Goal: Task Accomplishment & Management: Use online tool/utility

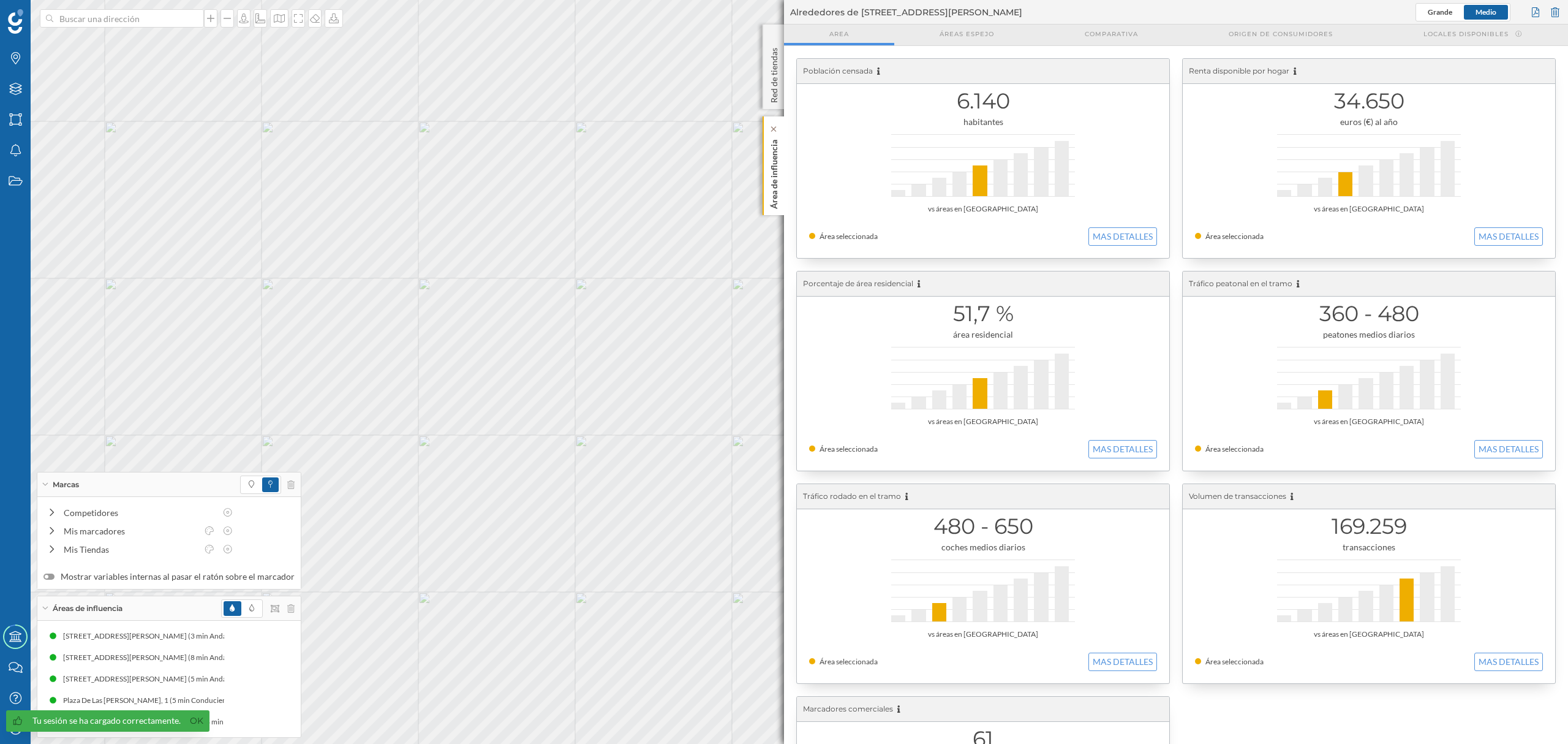
click at [777, 192] on p "Área de influencia" at bounding box center [774, 172] width 12 height 74
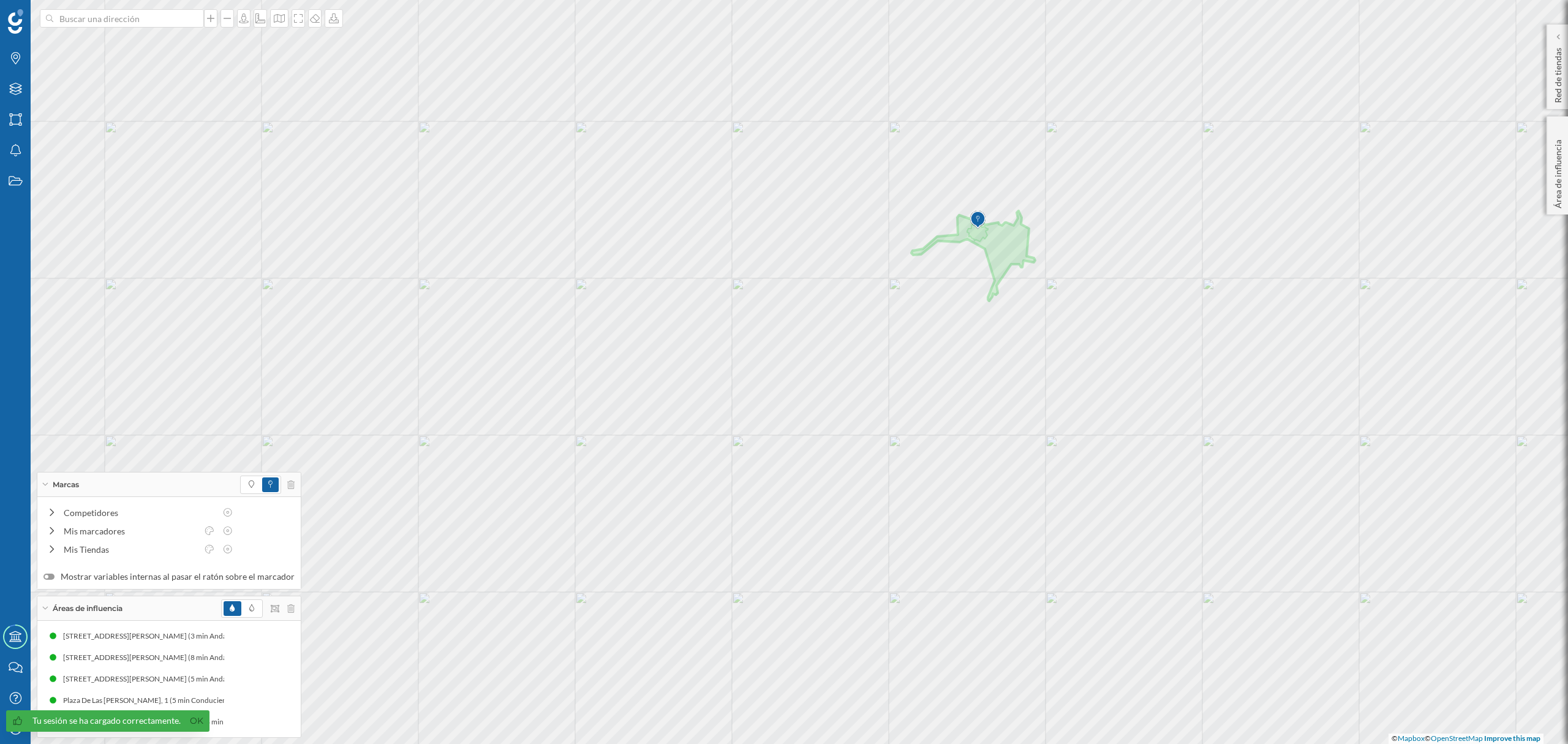
click at [283, 613] on div at bounding box center [258, 609] width 74 height 18
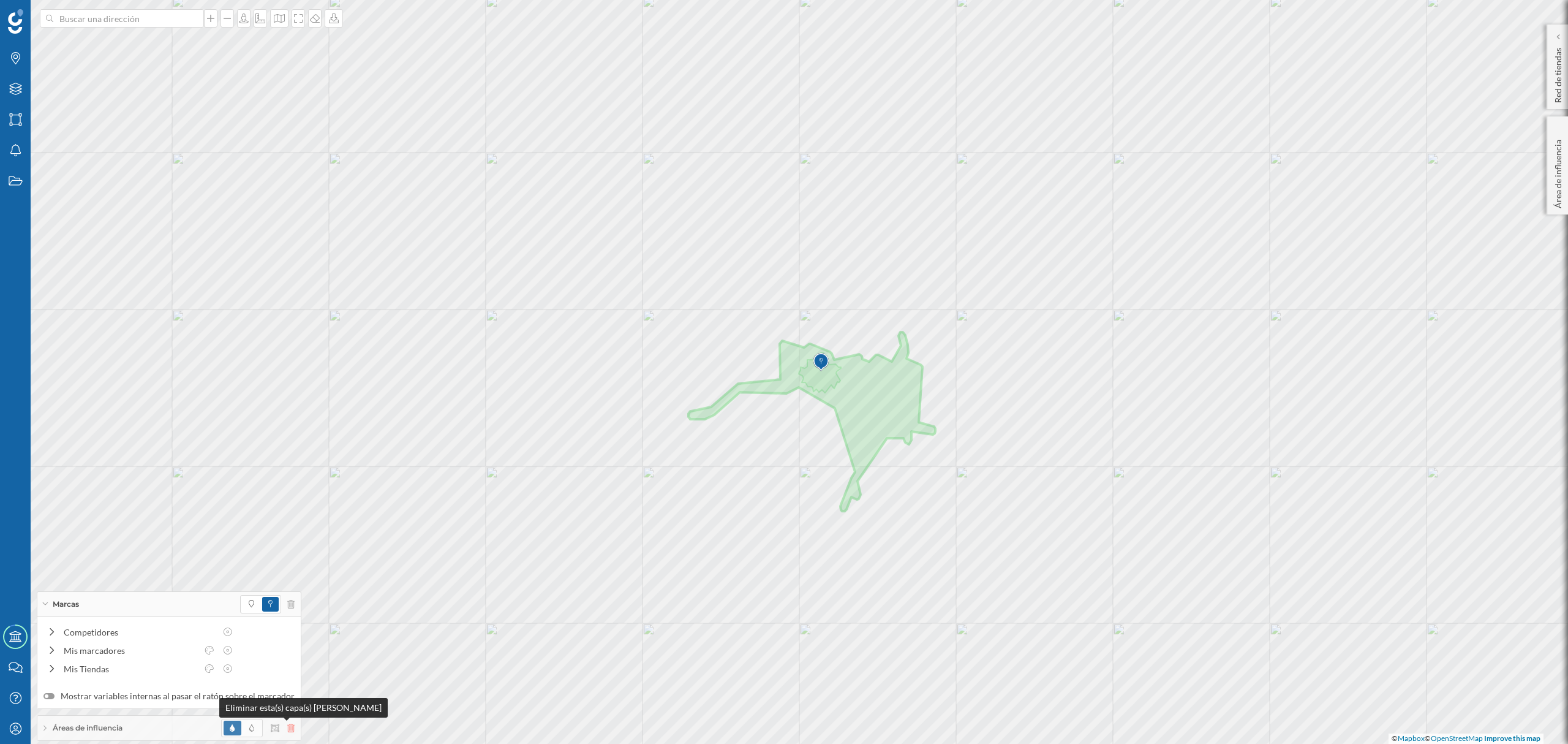
click at [287, 730] on icon at bounding box center [290, 728] width 7 height 8
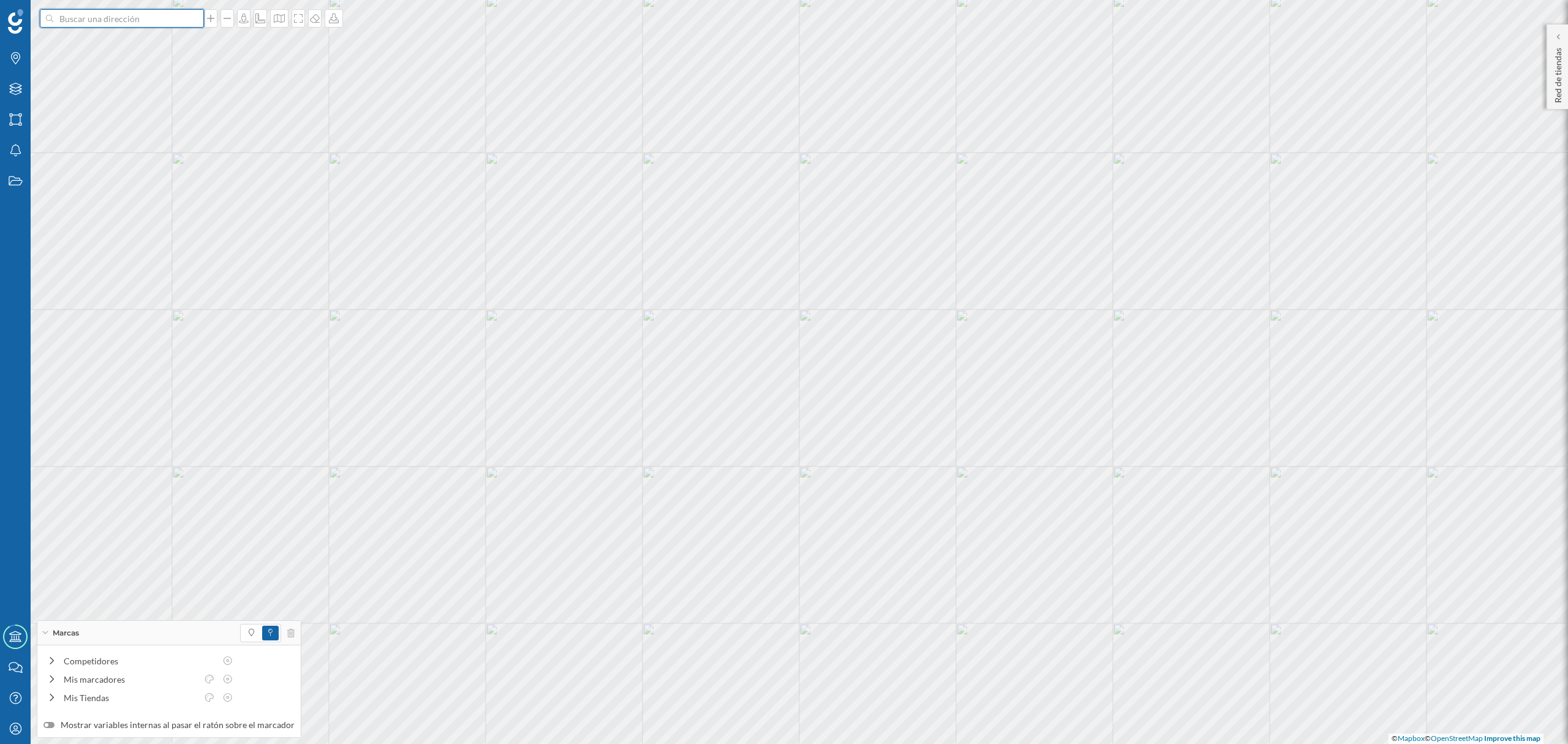
click at [151, 16] on input at bounding box center [122, 18] width 137 height 18
paste input "C. [STREET_ADDRESS][PERSON_NAME]"
type input "C. [STREET_ADDRESS][PERSON_NAME]"
click at [189, 44] on icon "[GEOGRAPHIC_DATA][PERSON_NAME][PERSON_NAME], [GEOGRAPHIC_DATA]" at bounding box center [146, 51] width 167 height 35
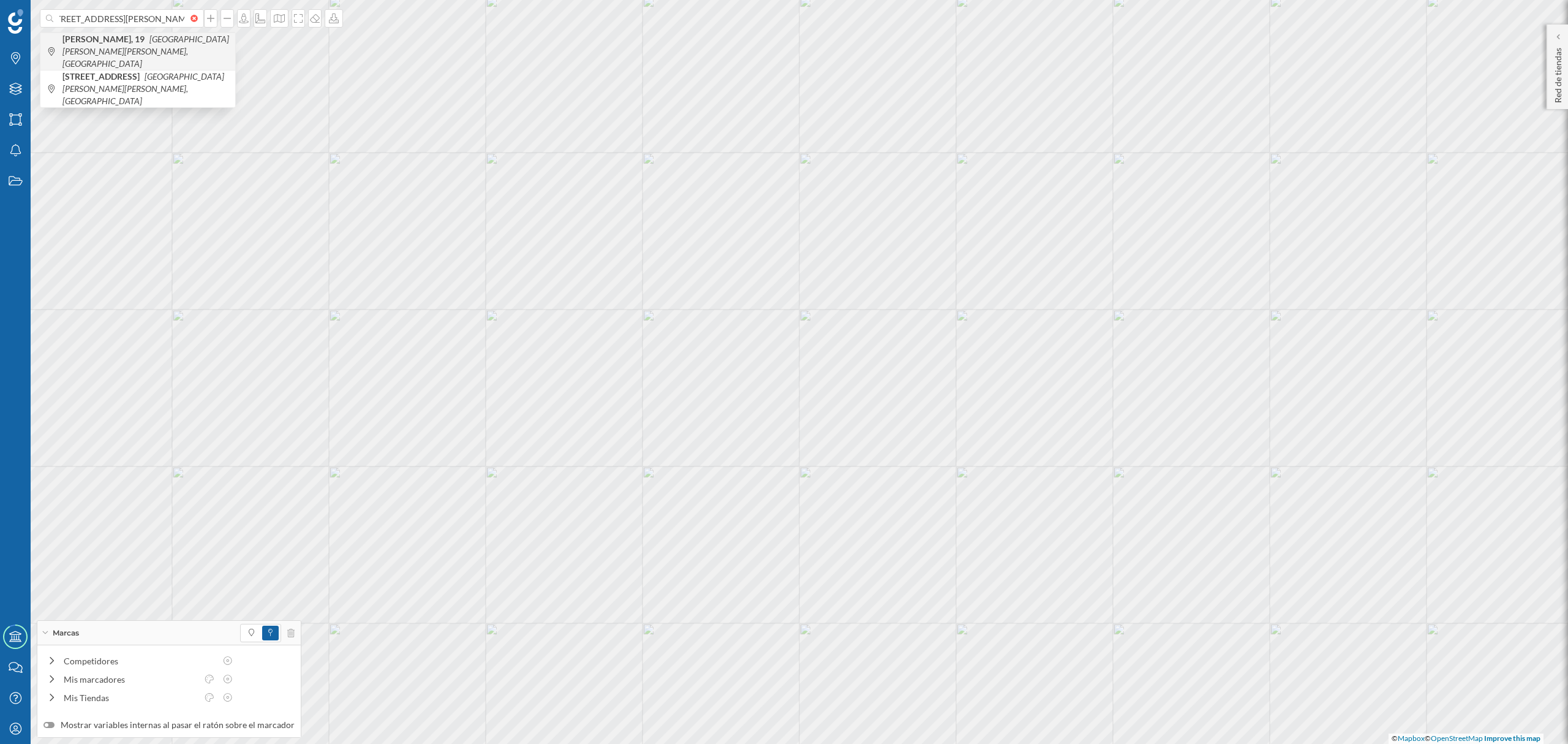
scroll to position [0, 0]
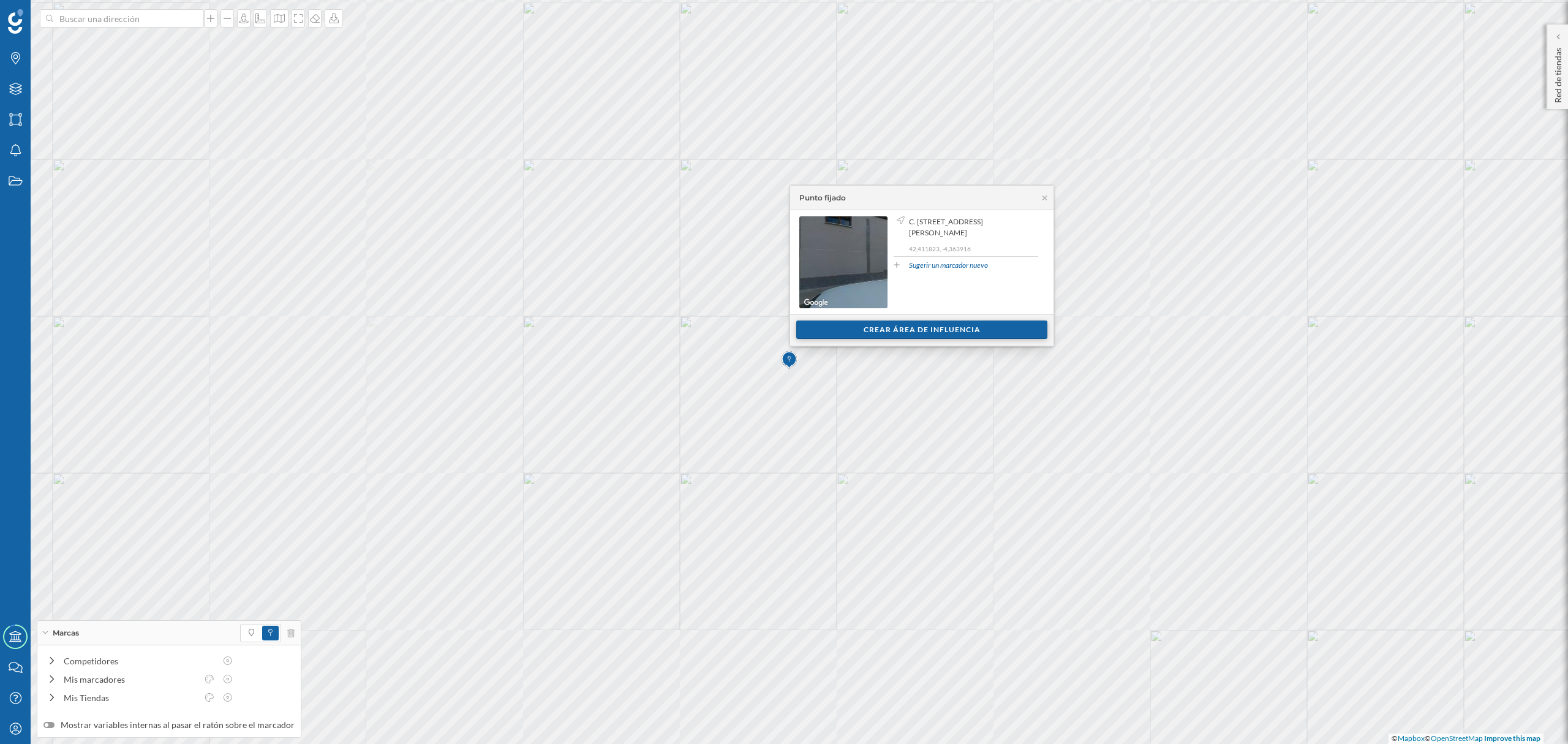
click at [875, 331] on div "Crear área de influencia" at bounding box center [922, 329] width 251 height 18
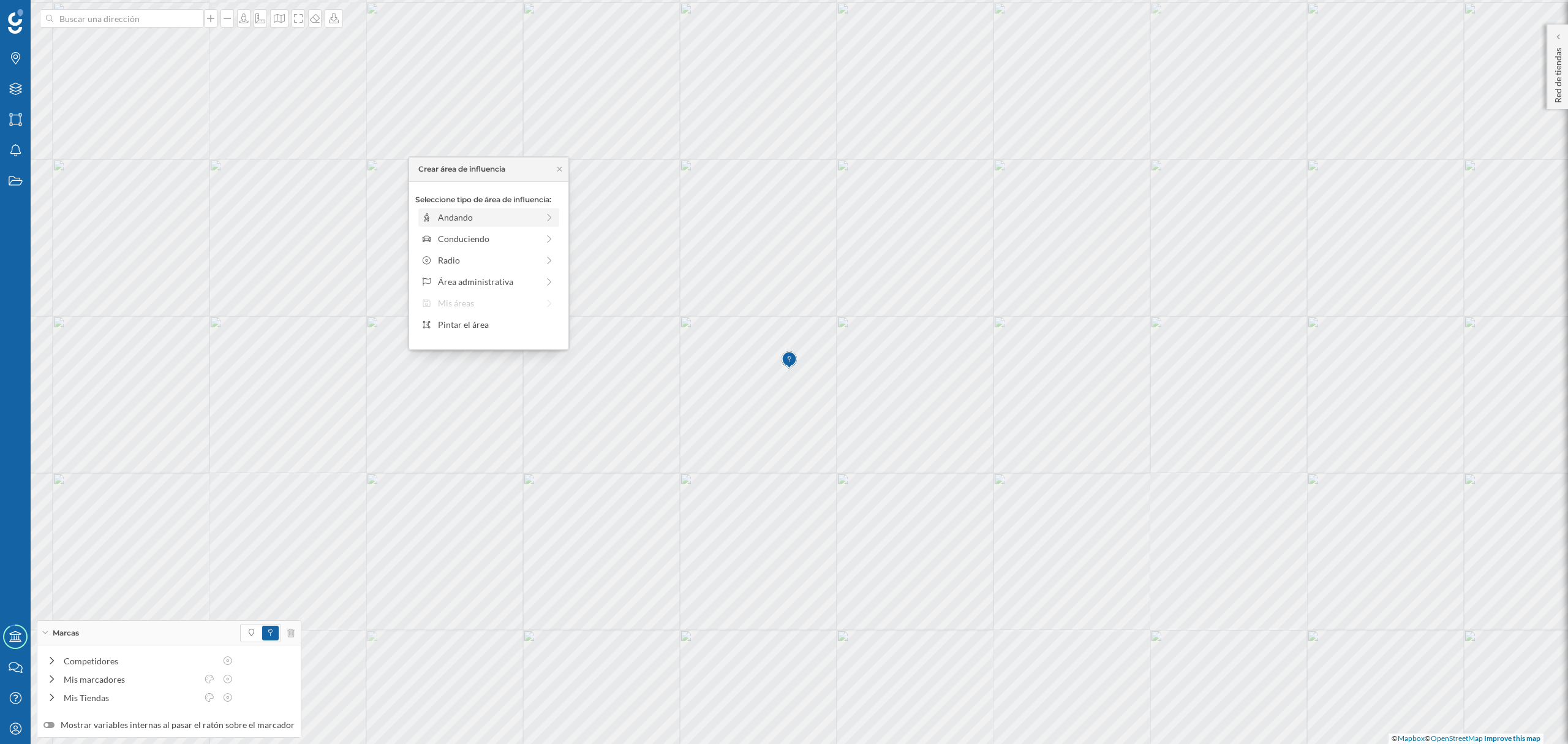
click at [472, 212] on div "Andando" at bounding box center [487, 217] width 100 height 13
click at [474, 305] on div "Crear área de influencia" at bounding box center [489, 305] width 147 height 18
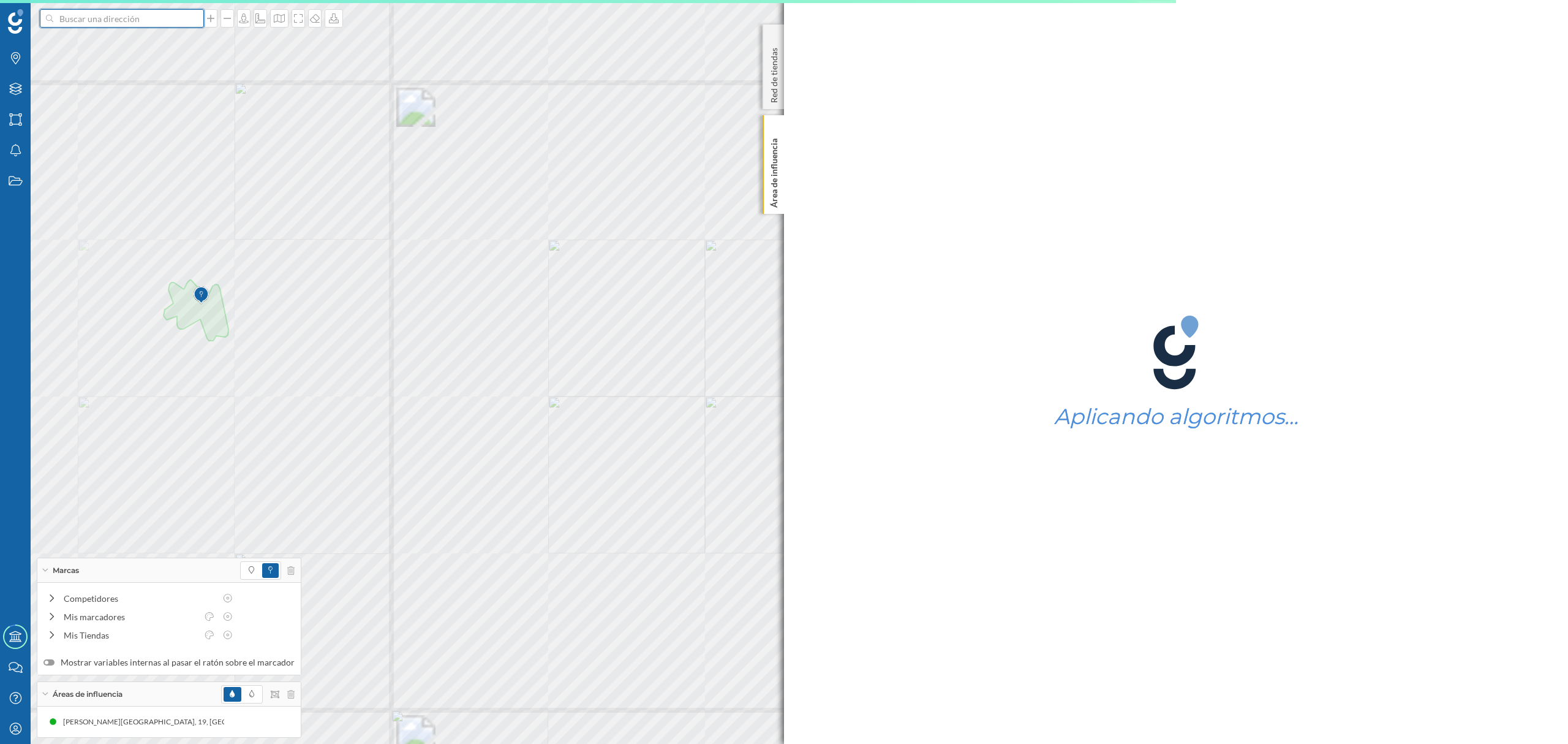
click at [141, 21] on input at bounding box center [122, 18] width 137 height 18
click at [147, 45] on span "C. [STREET_ADDRESS][PERSON_NAME]" at bounding box center [146, 46] width 167 height 12
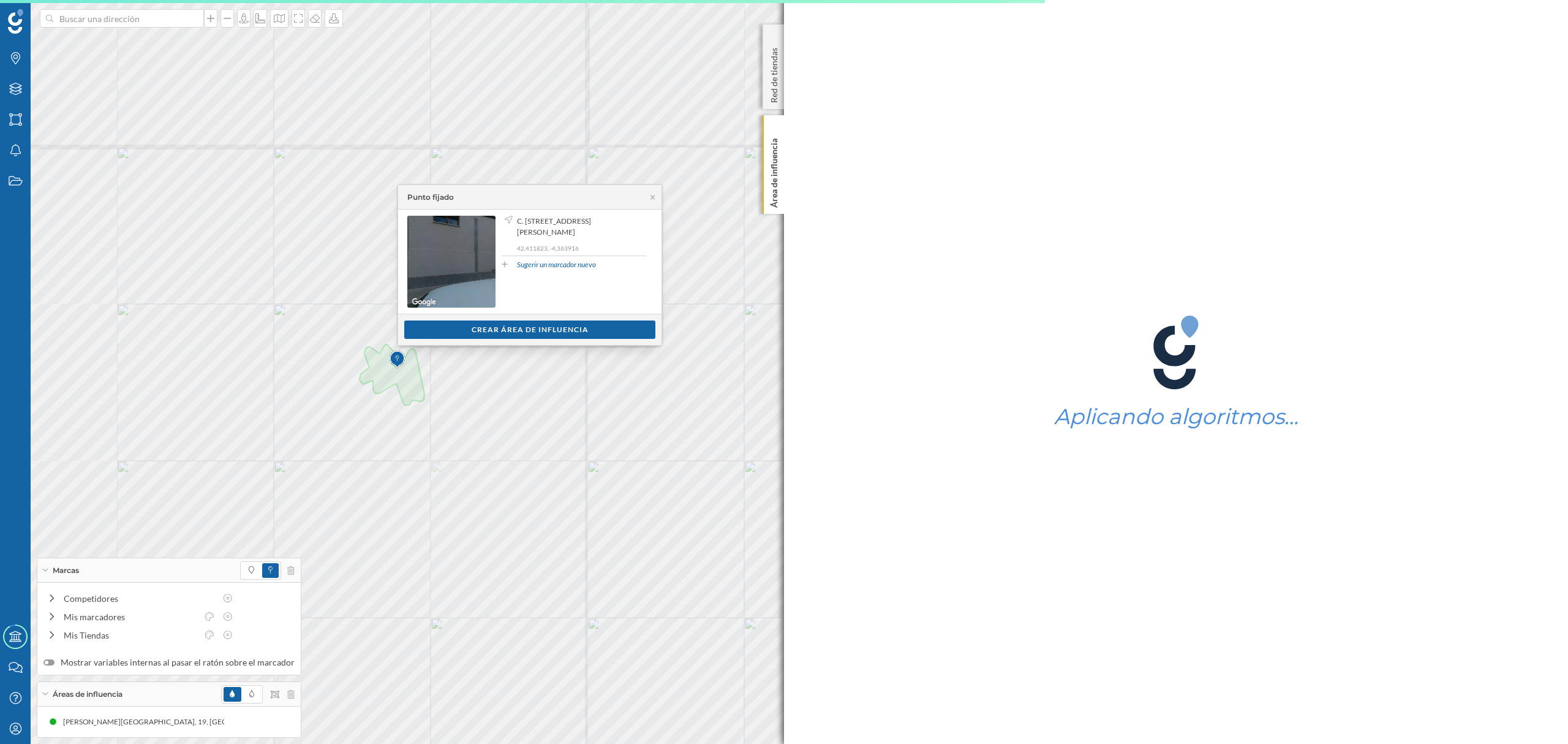
click at [442, 319] on div "Ver clientes Crear área de influencia" at bounding box center [530, 329] width 264 height 31
click at [442, 329] on div "Crear área de influencia" at bounding box center [530, 329] width 251 height 18
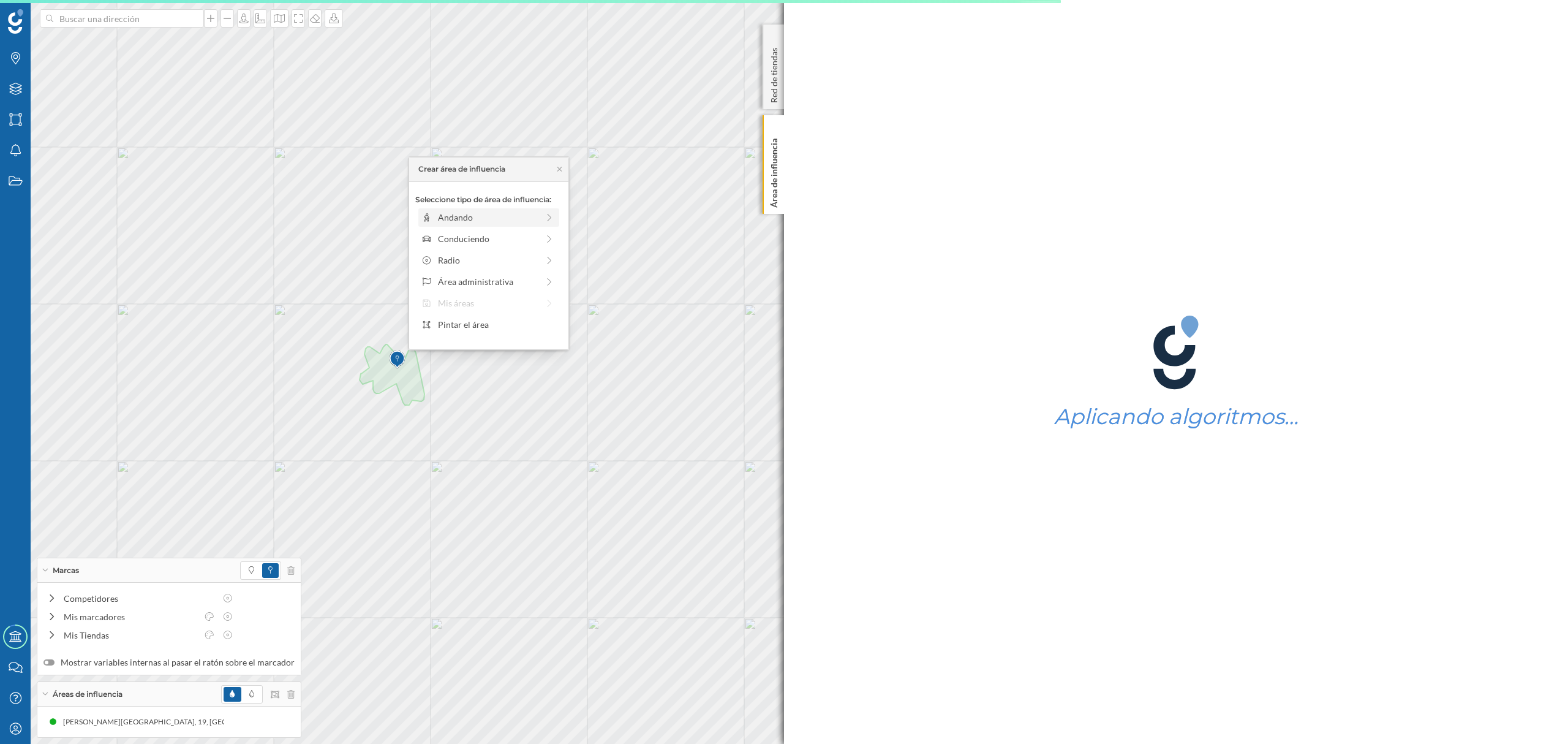
click at [453, 223] on div "Andando" at bounding box center [487, 217] width 100 height 13
drag, startPoint x: 436, startPoint y: 234, endPoint x: 448, endPoint y: 236, distance: 12.2
click at [448, 236] on div at bounding box center [448, 234] width 12 height 12
click at [458, 308] on div "Crear área de influencia" at bounding box center [489, 305] width 147 height 18
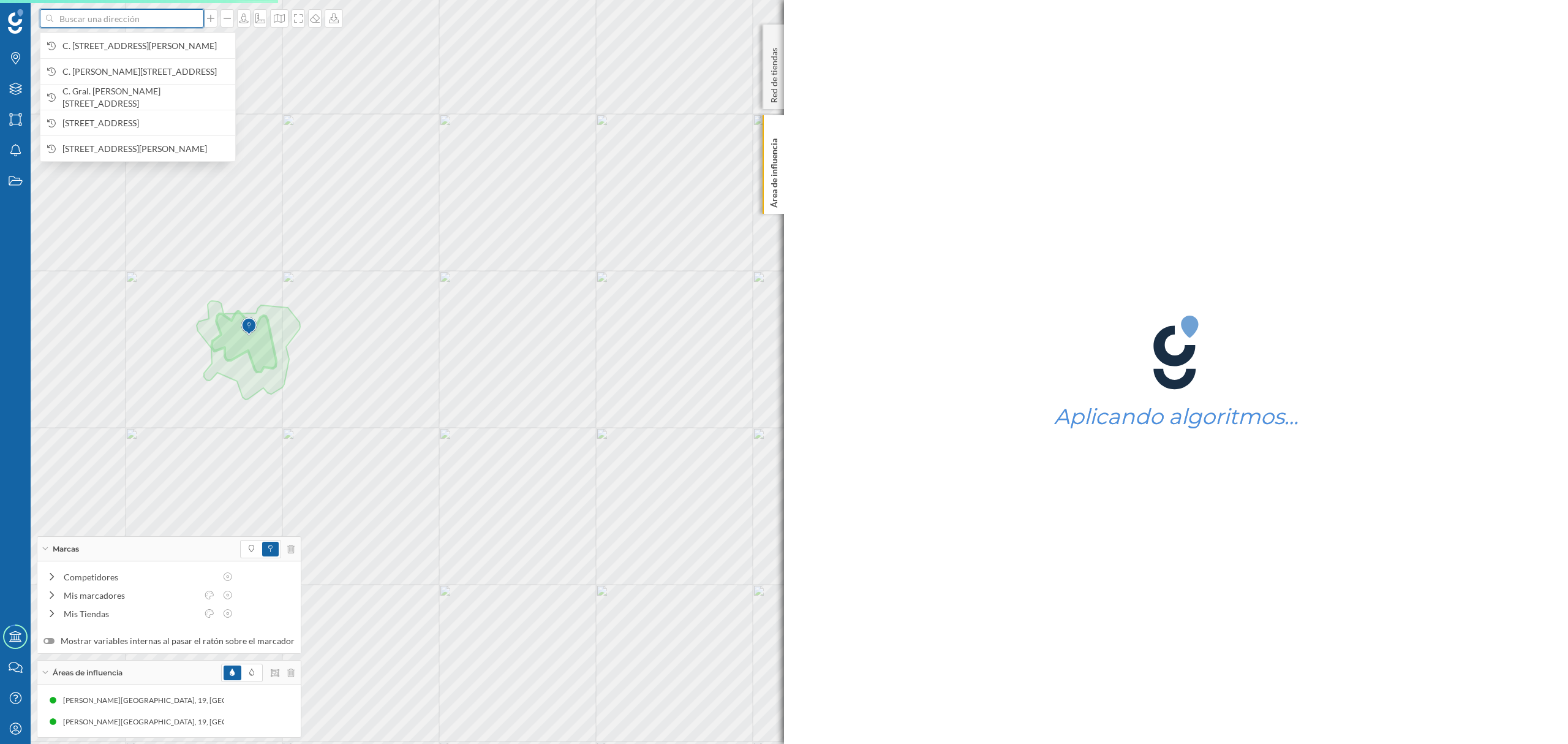
click at [137, 25] on input at bounding box center [122, 18] width 137 height 18
click at [143, 42] on span "C. [STREET_ADDRESS][PERSON_NAME]" at bounding box center [146, 46] width 167 height 12
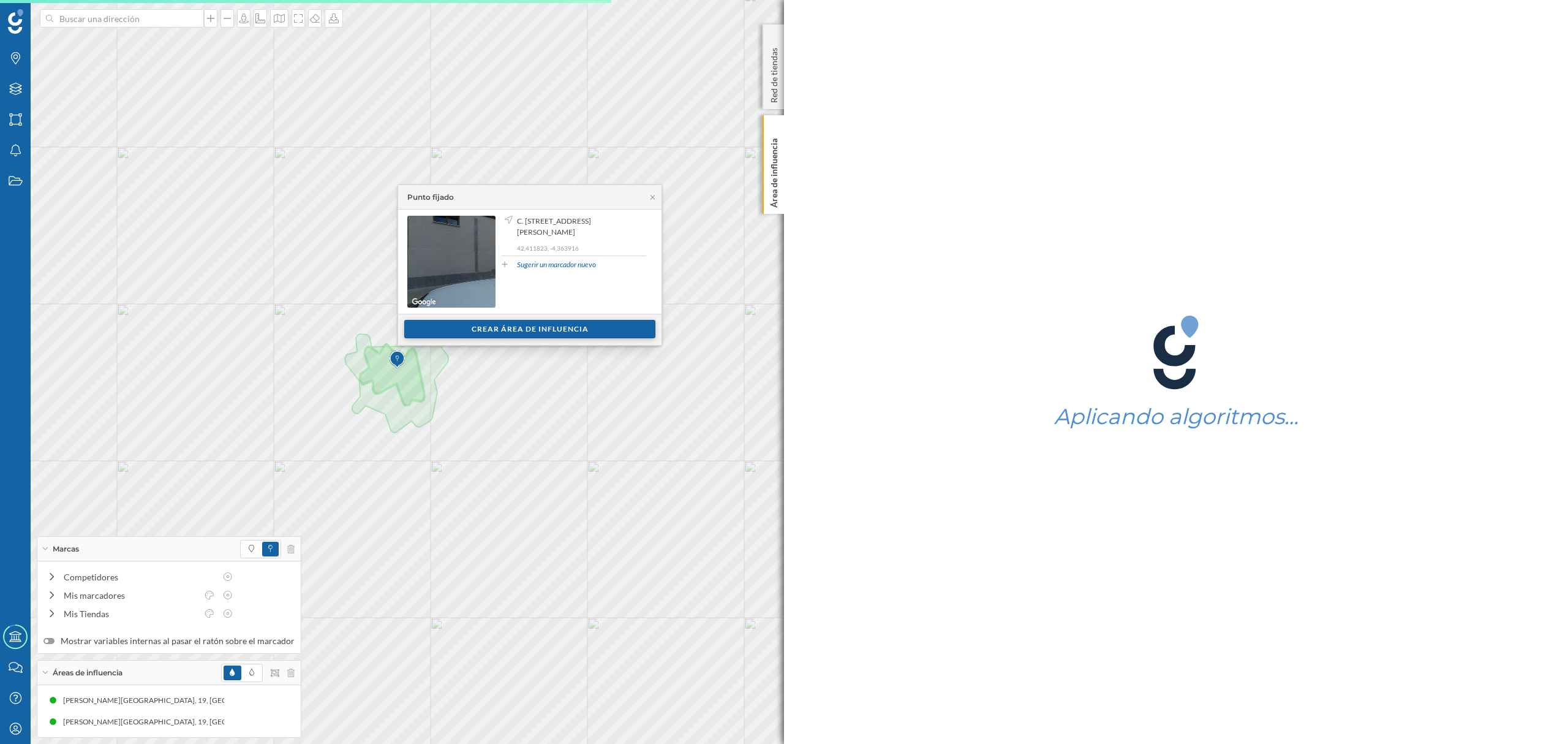
click at [468, 327] on div "Crear área de influencia" at bounding box center [530, 329] width 251 height 18
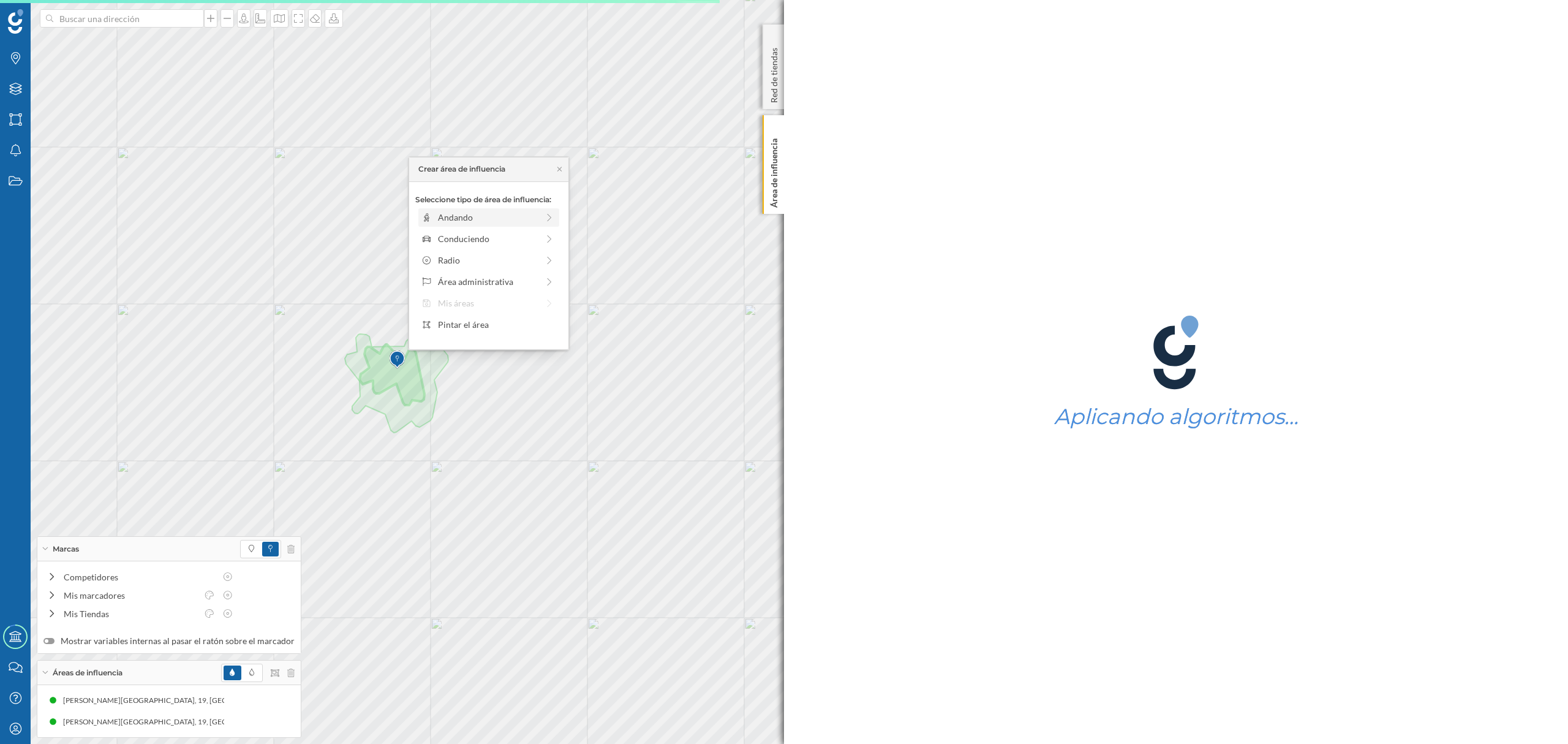
click at [448, 216] on div "Andando" at bounding box center [487, 217] width 100 height 13
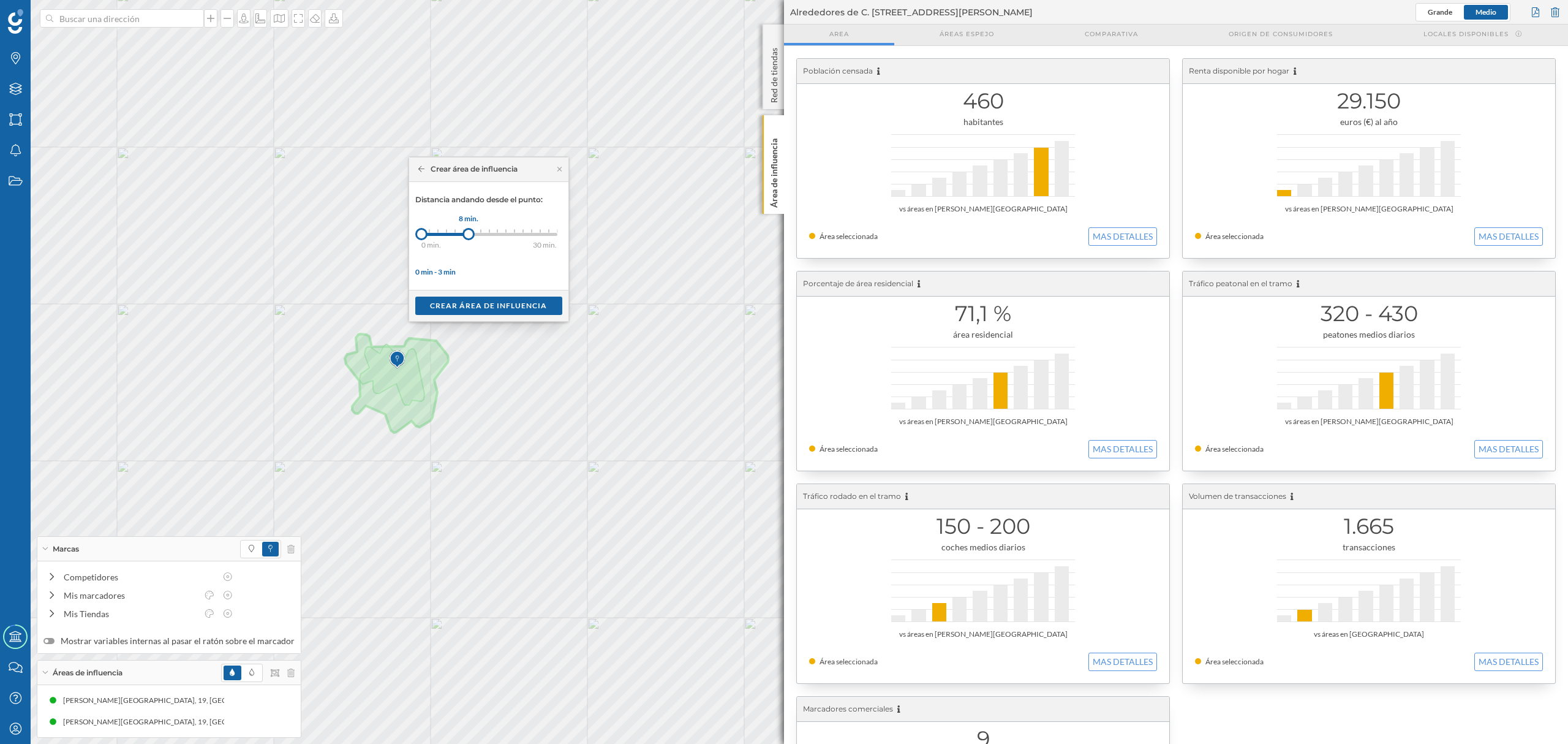
drag, startPoint x: 433, startPoint y: 233, endPoint x: 469, endPoint y: 234, distance: 36.0
click at [469, 234] on div at bounding box center [468, 234] width 12 height 12
click at [479, 307] on div "Crear área de influencia" at bounding box center [489, 305] width 147 height 18
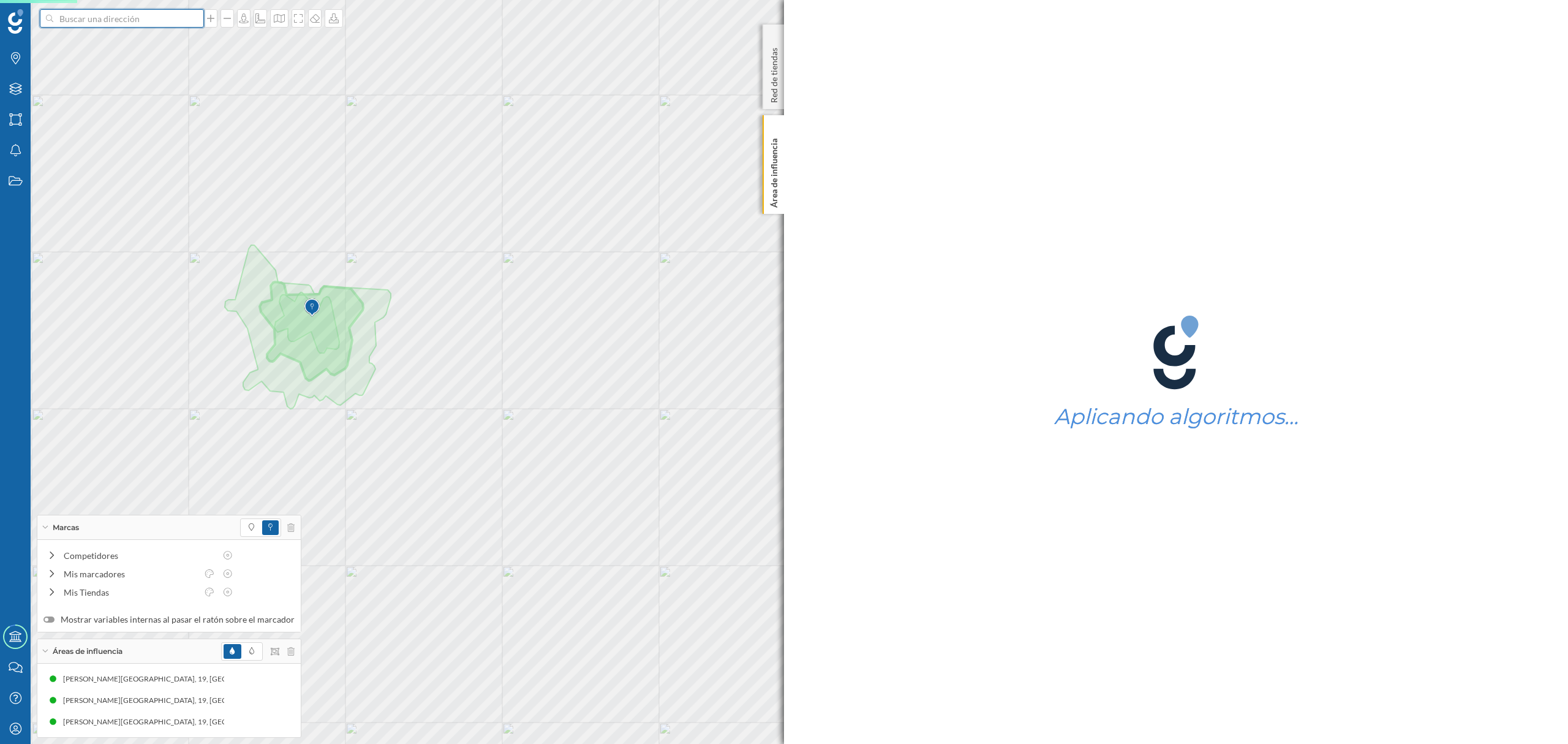
click at [140, 22] on input at bounding box center [122, 18] width 137 height 18
click at [150, 49] on span "C. [STREET_ADDRESS][PERSON_NAME]" at bounding box center [146, 46] width 167 height 12
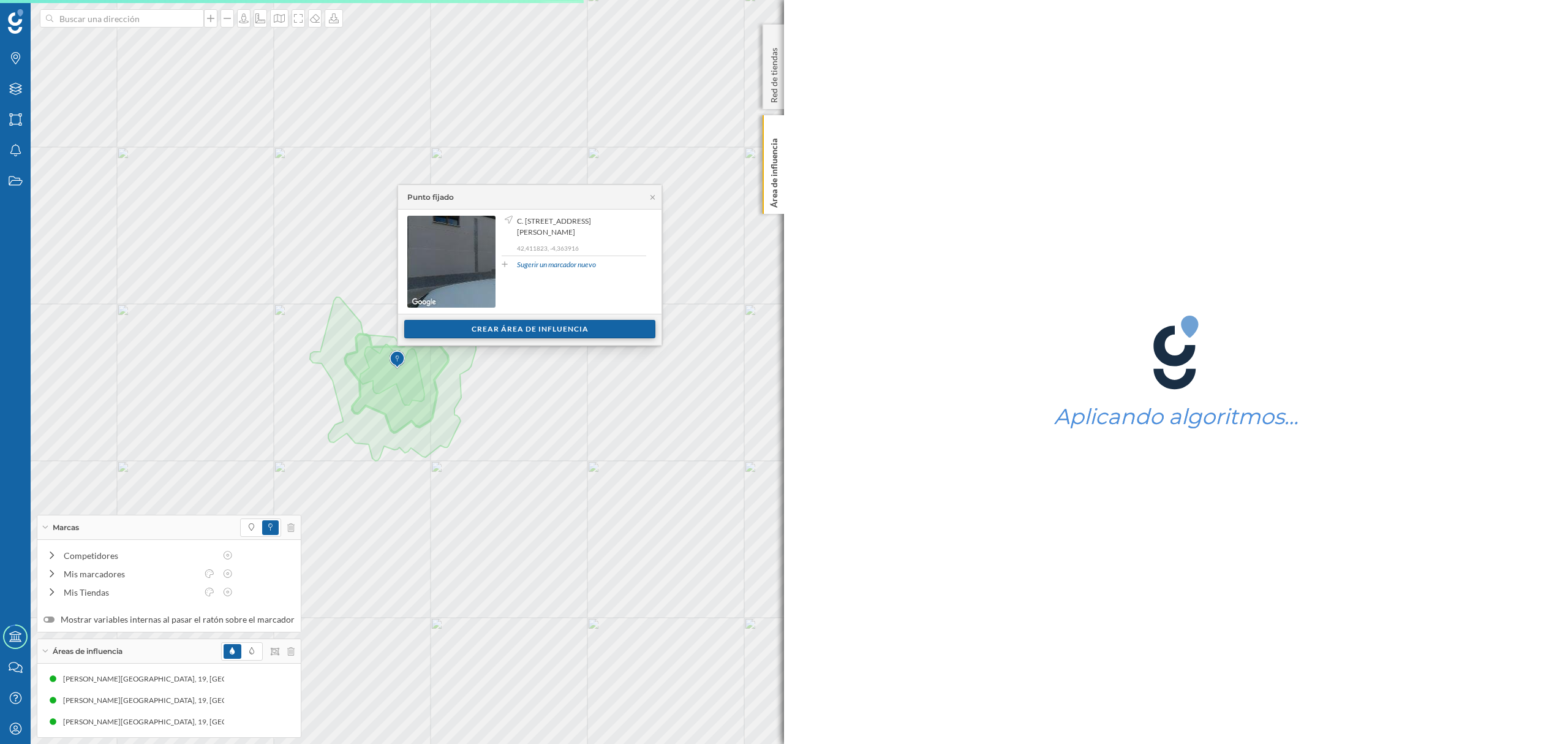
click at [495, 327] on div "Crear área de influencia" at bounding box center [530, 329] width 251 height 18
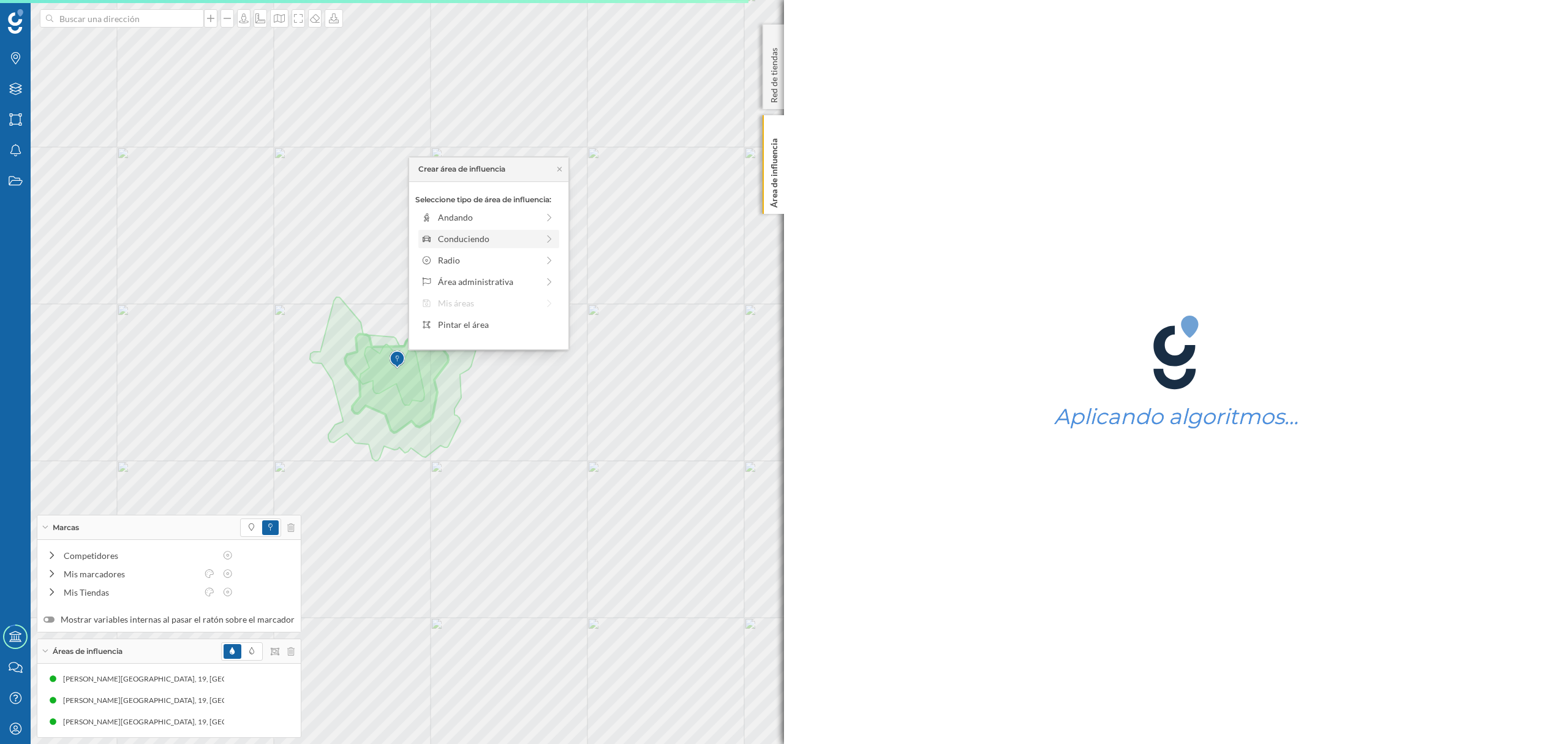
click at [463, 238] on div "Conduciendo" at bounding box center [487, 239] width 100 height 13
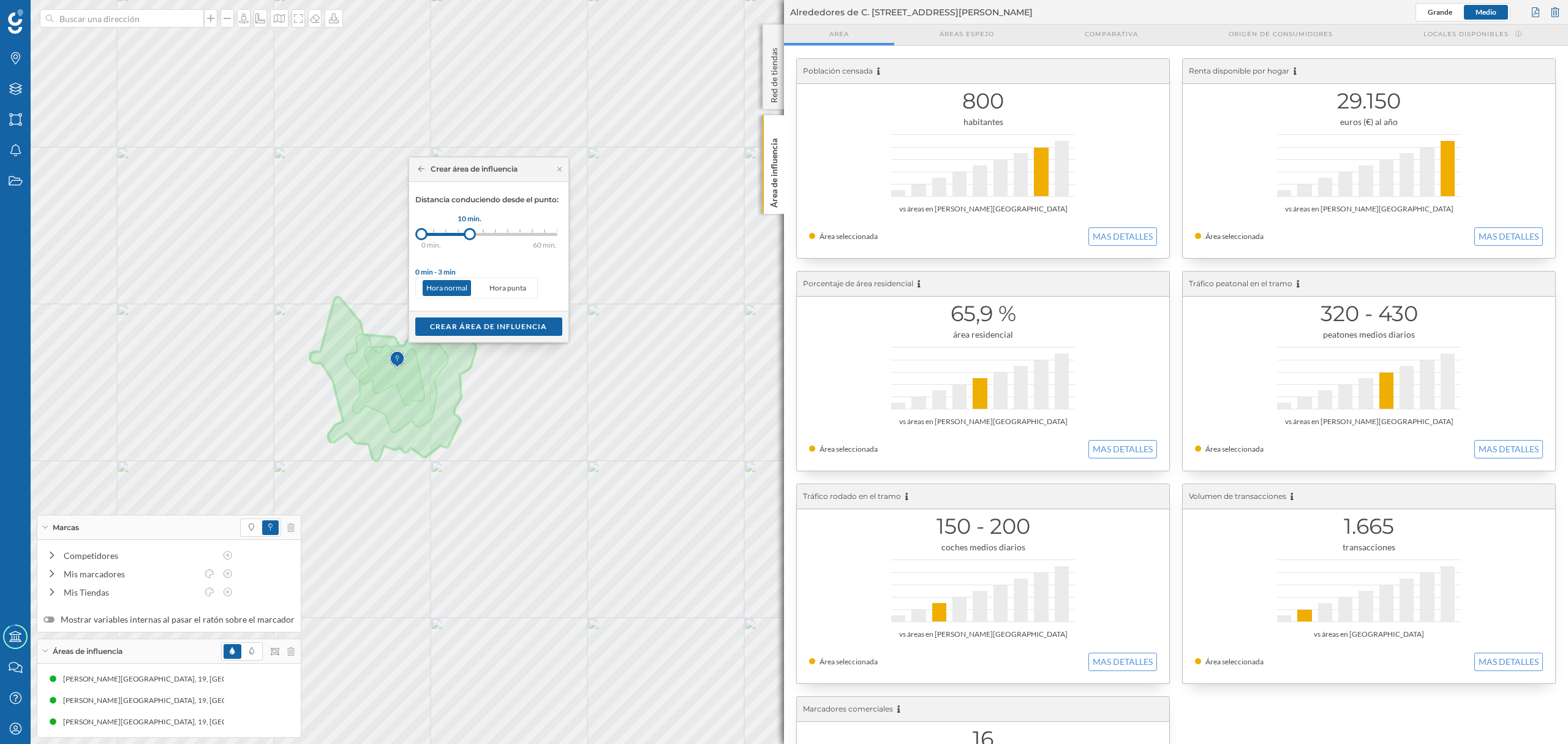
drag, startPoint x: 437, startPoint y: 230, endPoint x: 470, endPoint y: 234, distance: 33.2
click at [470, 234] on div at bounding box center [470, 234] width 12 height 12
click at [466, 332] on div "Crear área de influencia" at bounding box center [489, 326] width 147 height 18
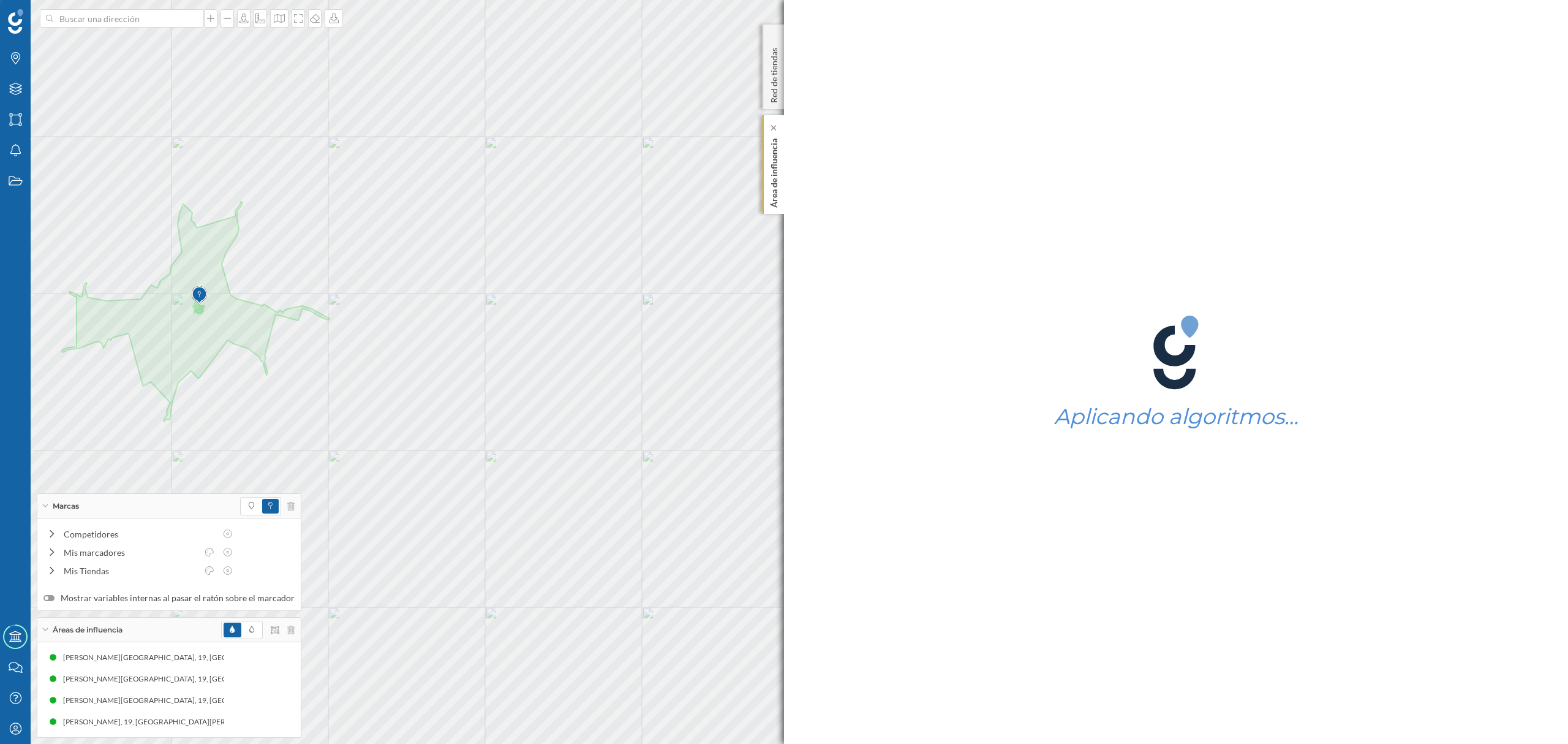
click at [768, 189] on p "Área de influencia" at bounding box center [774, 171] width 12 height 74
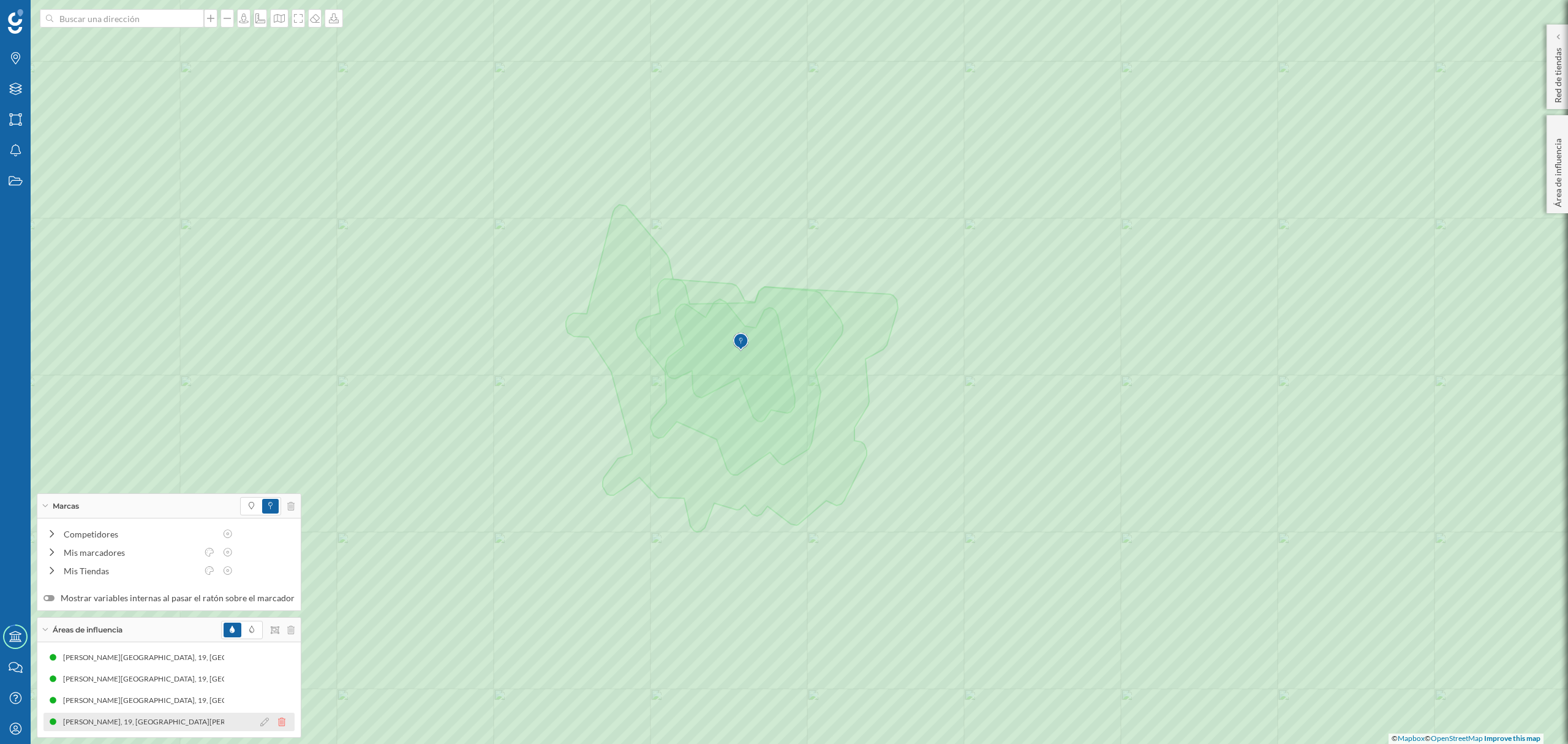
click at [278, 723] on icon at bounding box center [281, 721] width 7 height 8
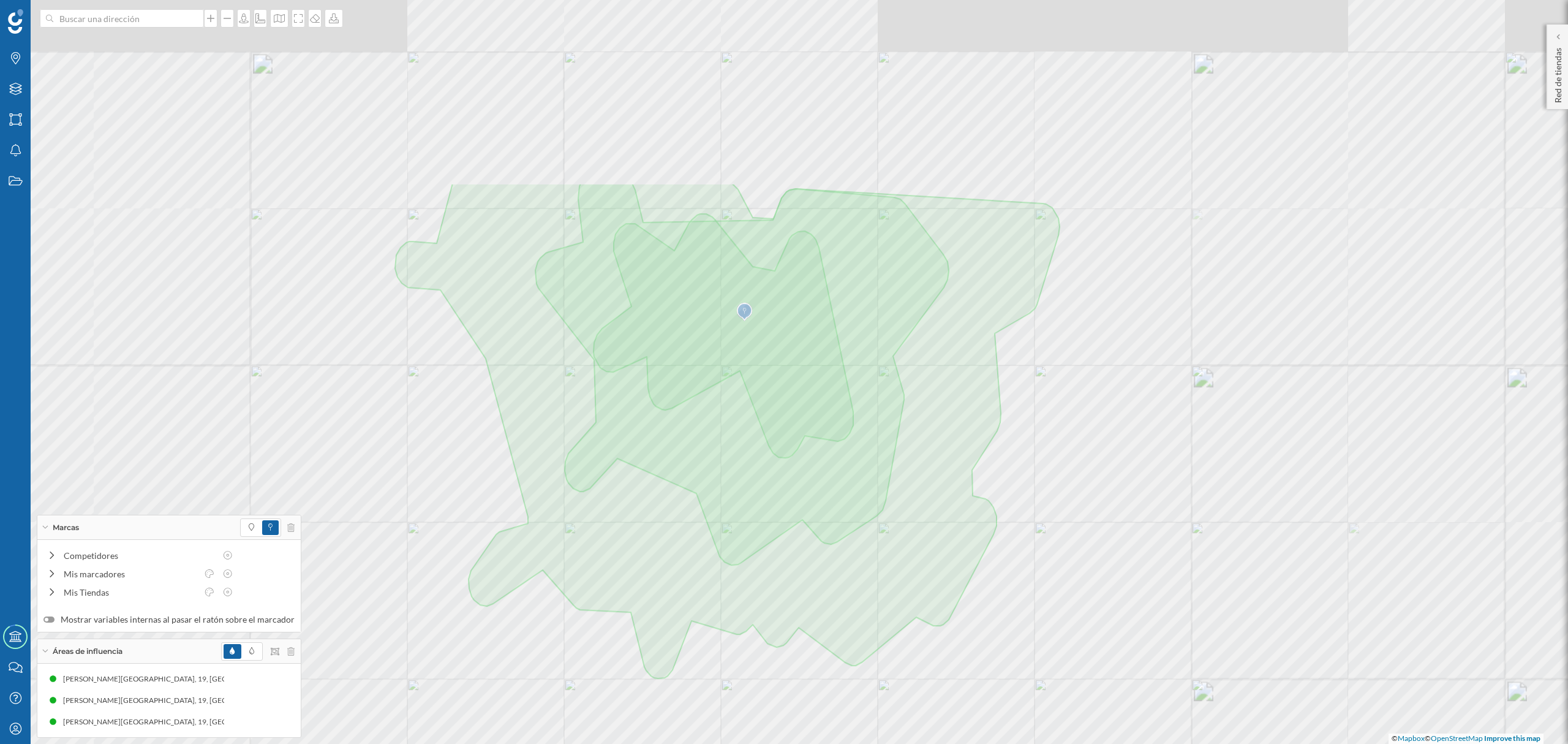
click at [767, 743] on html "Marcas Capas Áreas Notificaciones Estados Academy Contacta con nosotros Centro …" at bounding box center [784, 372] width 1568 height 744
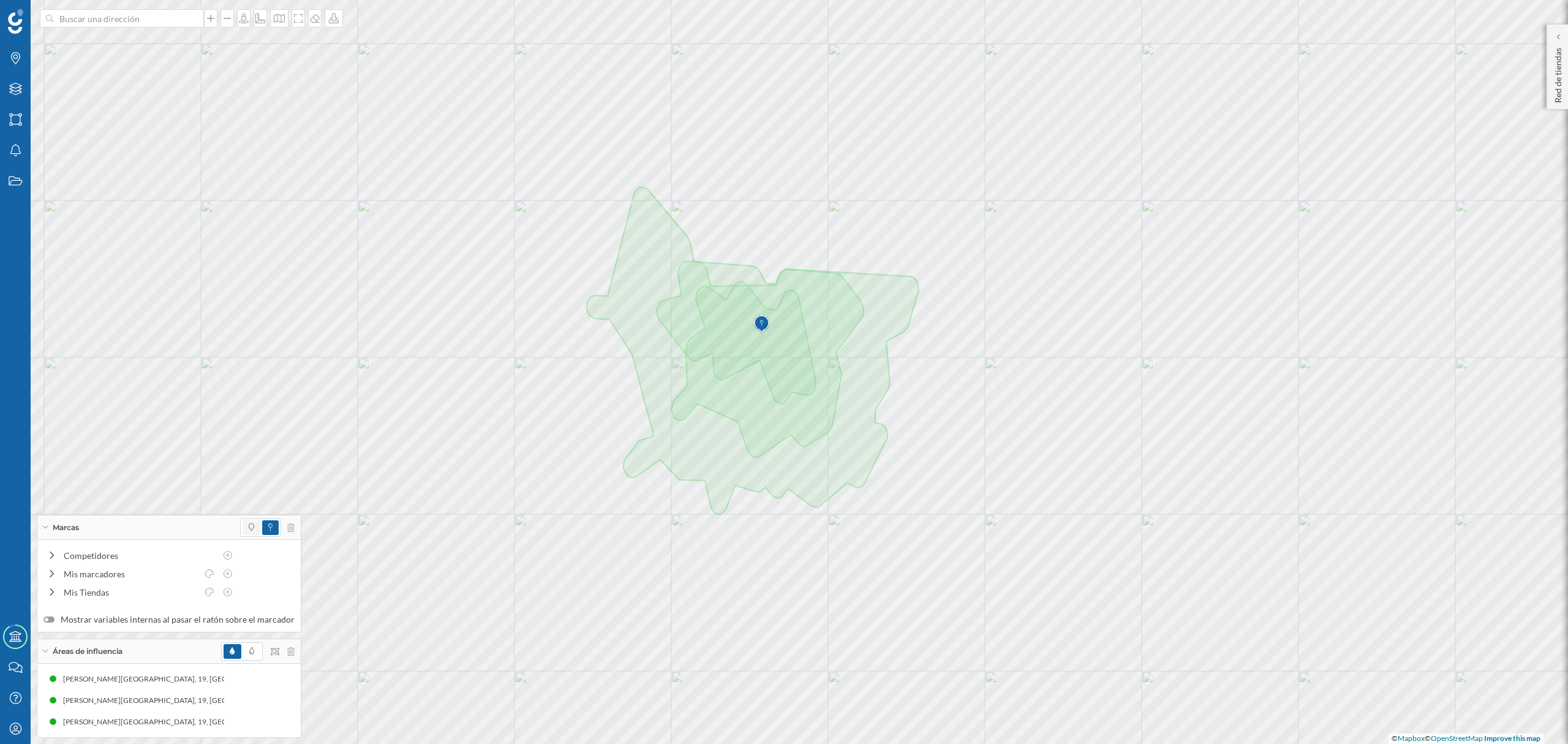
click at [243, 526] on span at bounding box center [251, 527] width 18 height 15
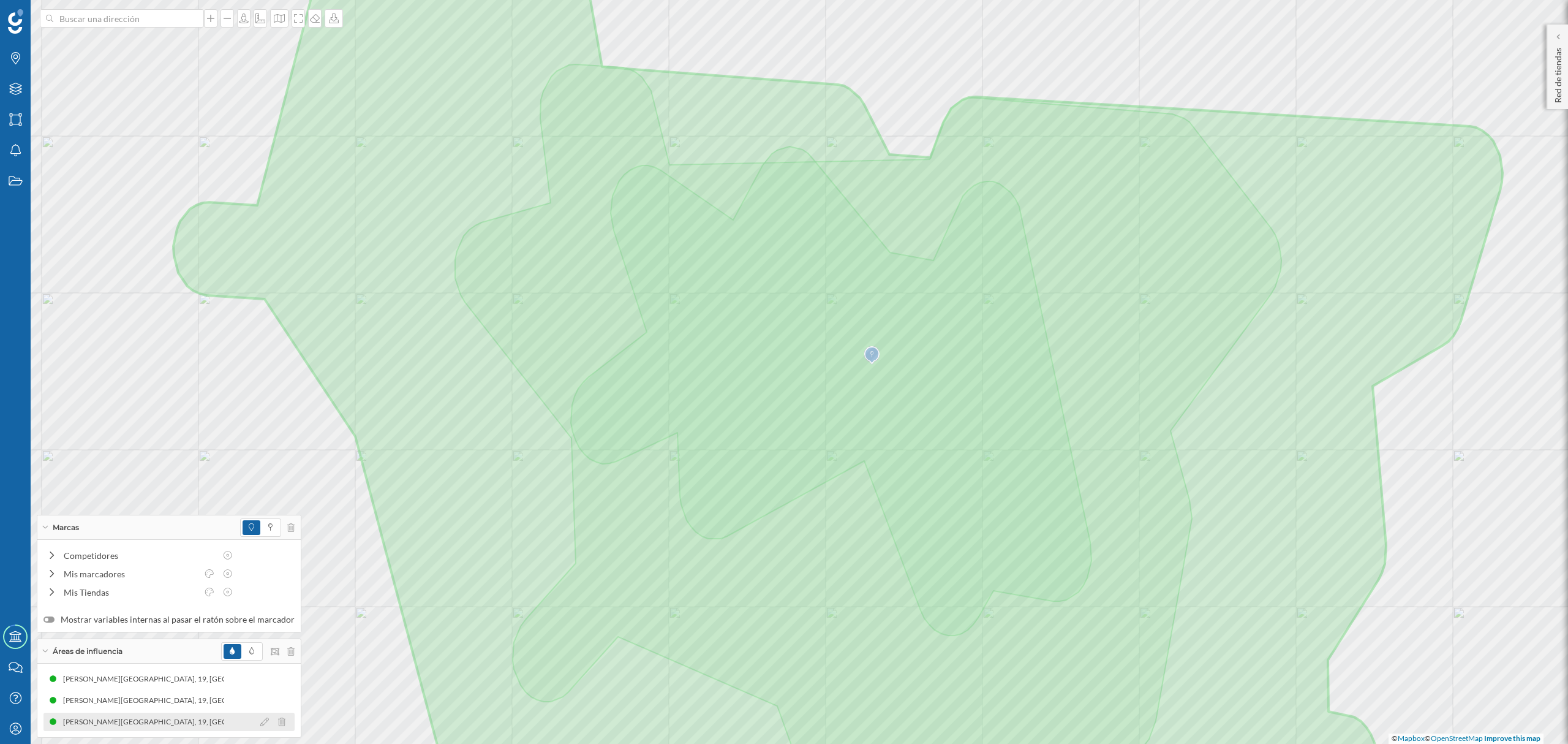
click at [165, 719] on div "[PERSON_NAME][GEOGRAPHIC_DATA], 19, [GEOGRAPHIC_DATA][PERSON_NAME], [GEOGRAPHIC…" at bounding box center [306, 721] width 494 height 12
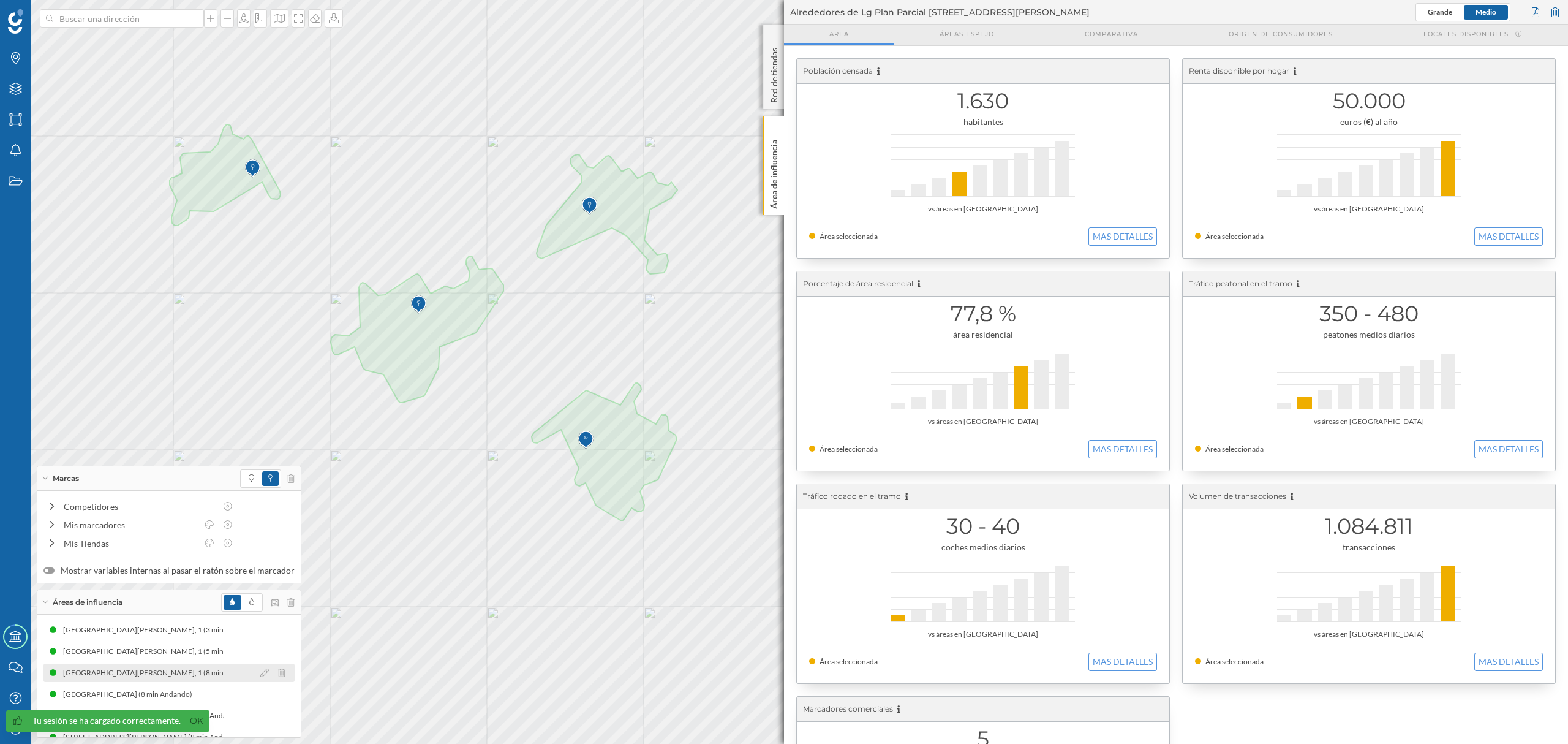
scroll to position [36, 0]
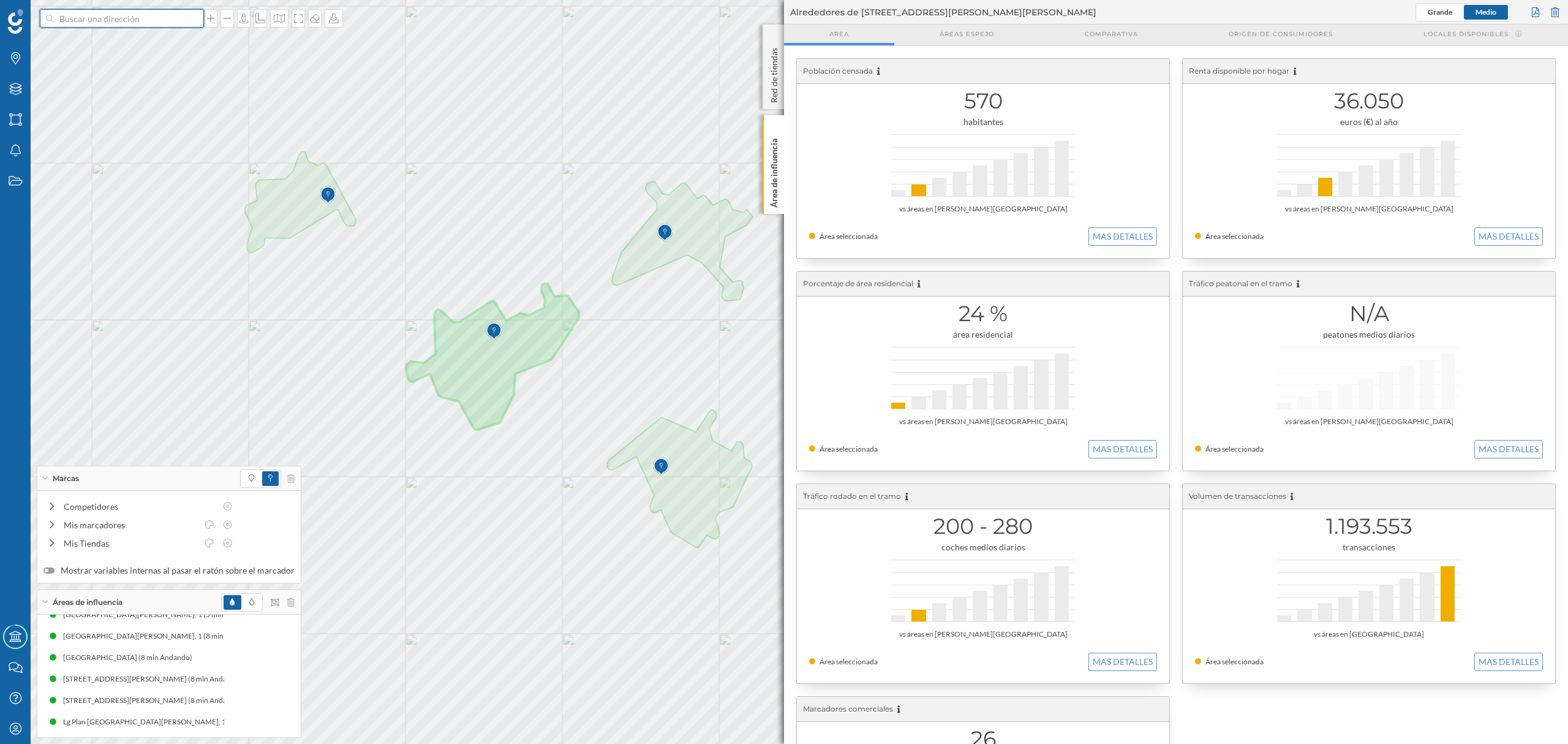
click at [129, 25] on input at bounding box center [122, 18] width 137 height 18
click at [132, 46] on span "C. [STREET_ADDRESS][PERSON_NAME]" at bounding box center [146, 46] width 167 height 12
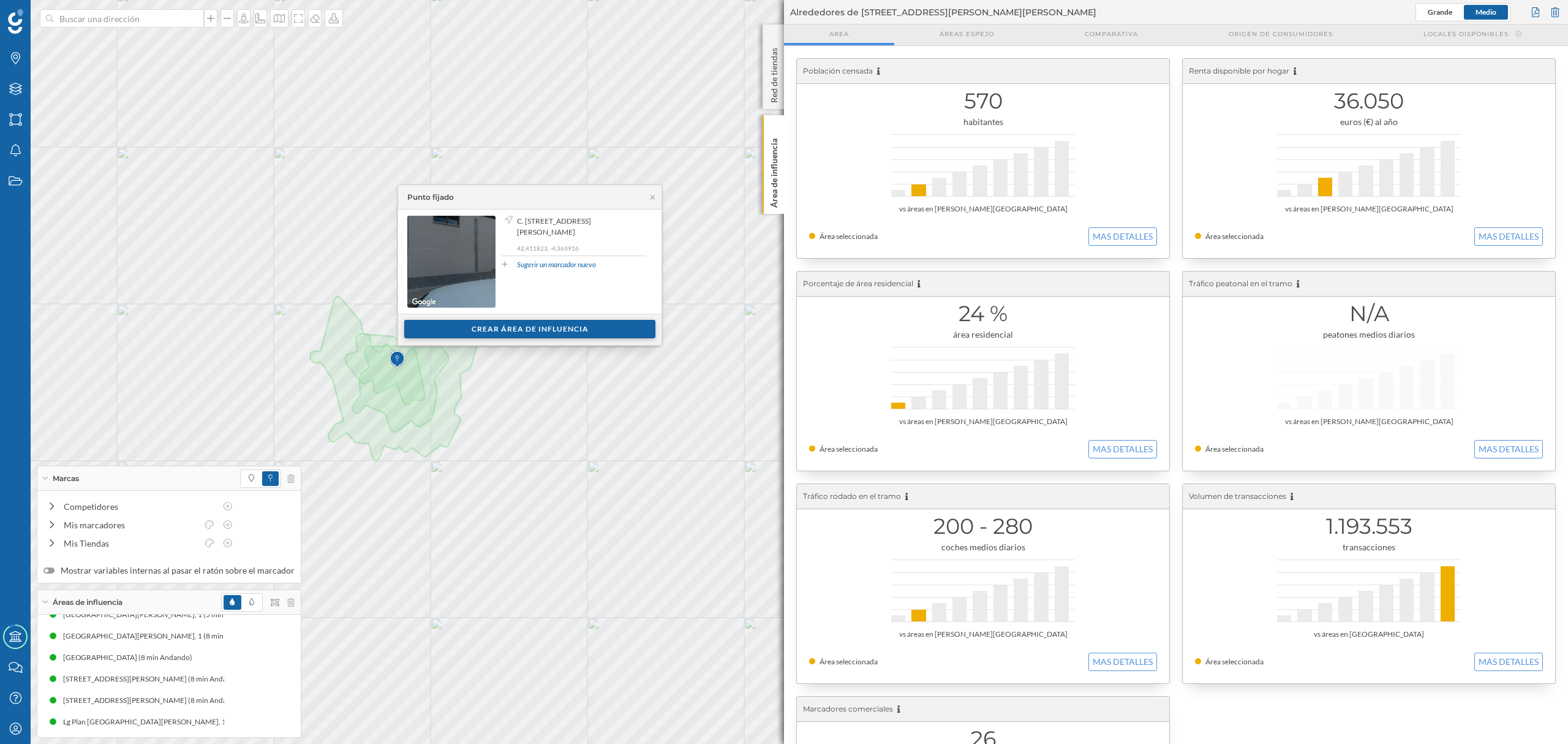
click at [466, 324] on div "Crear área de influencia" at bounding box center [530, 329] width 251 height 18
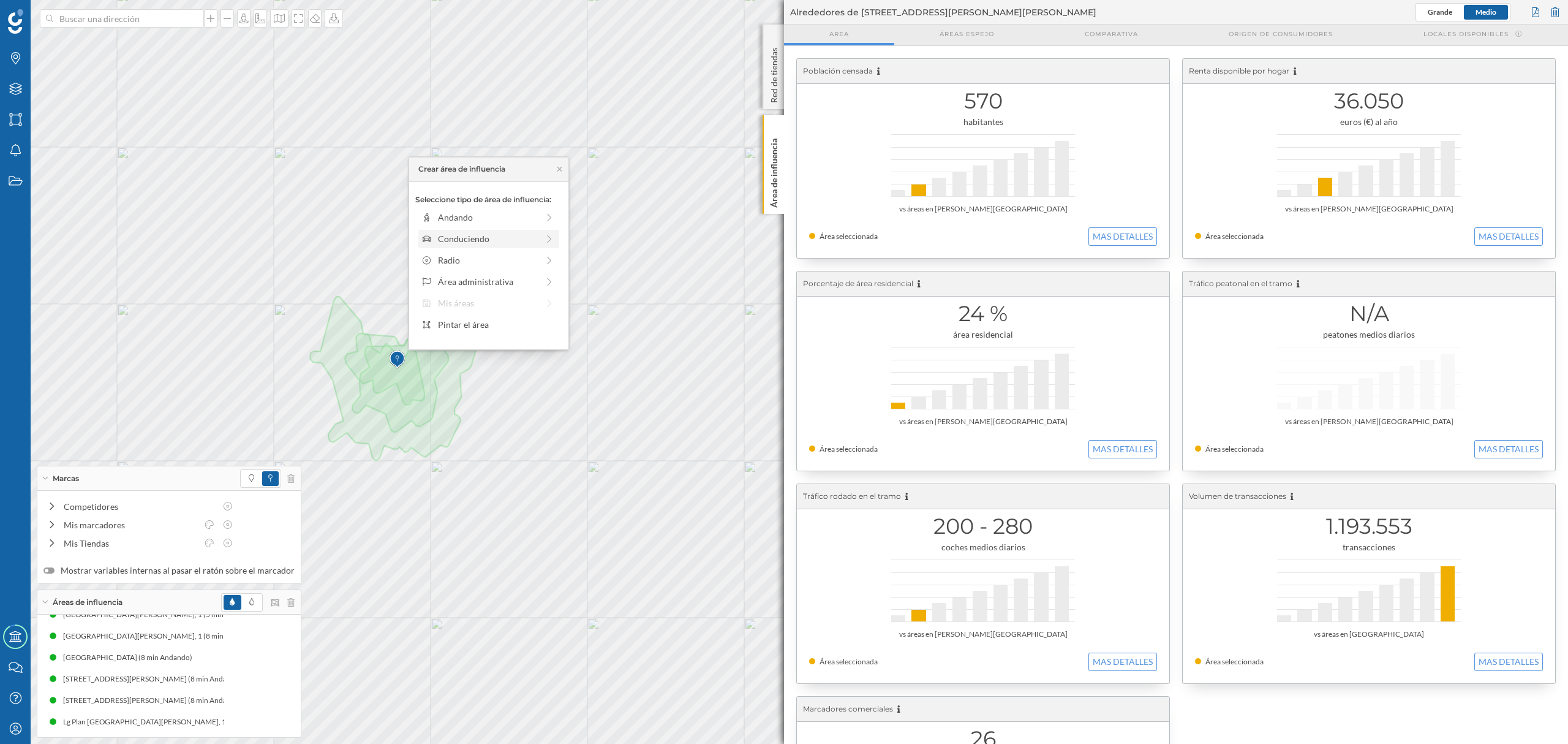
click at [468, 241] on div "Conduciendo" at bounding box center [487, 239] width 100 height 13
drag, startPoint x: 444, startPoint y: 235, endPoint x: 473, endPoint y: 228, distance: 29.8
click at [473, 228] on div at bounding box center [472, 234] width 12 height 12
click at [461, 322] on div "Crear área de influencia" at bounding box center [489, 326] width 147 height 18
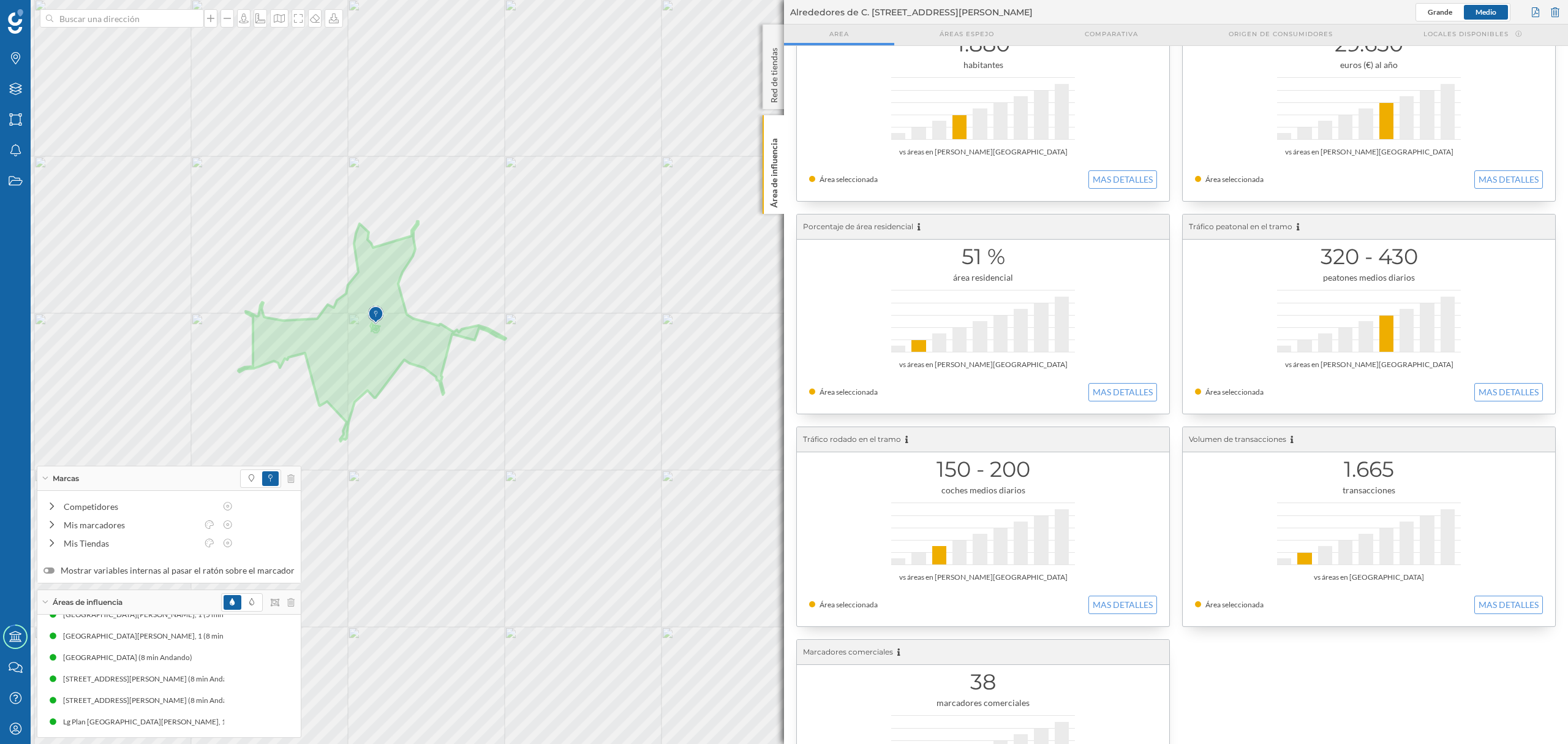
scroll to position [81, 0]
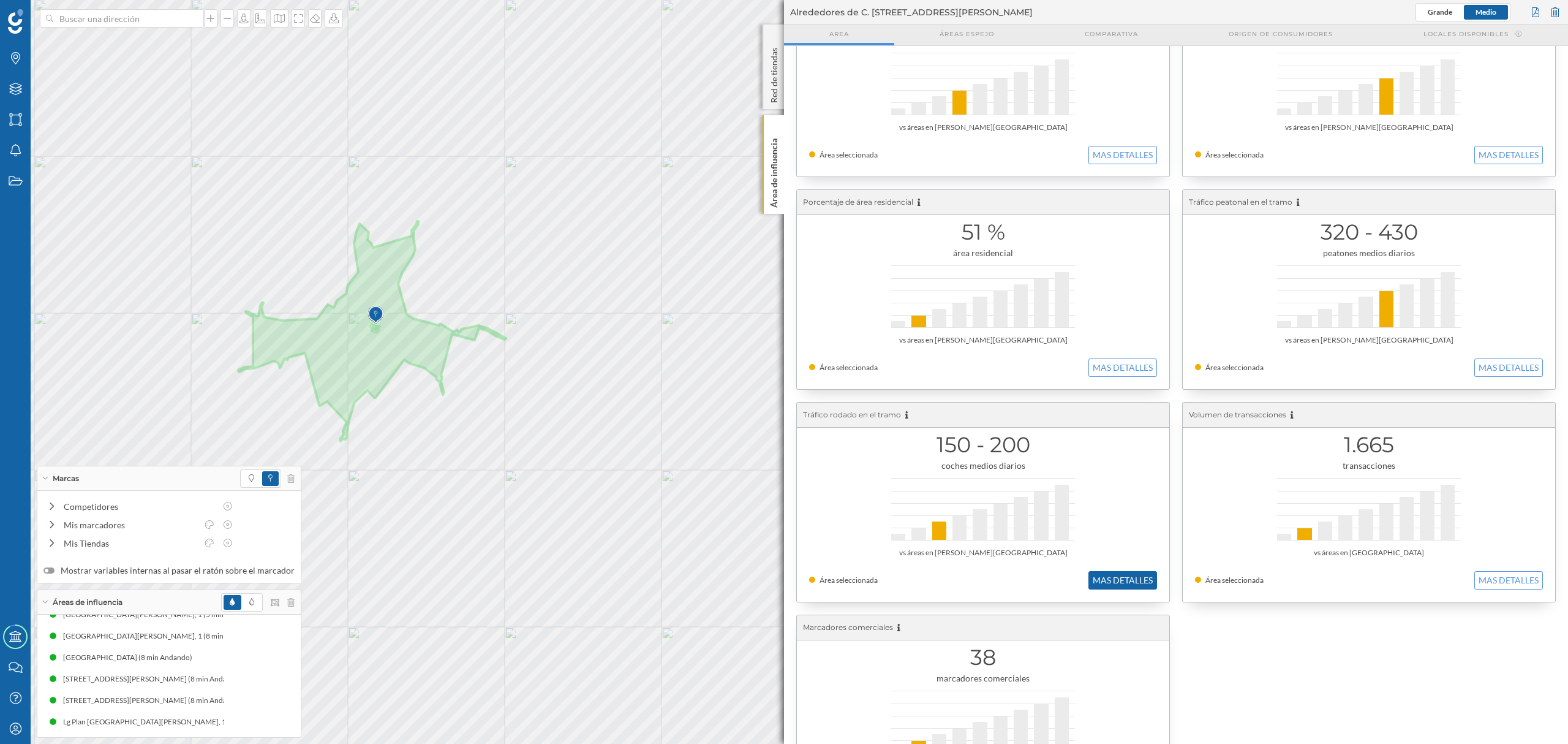
click at [1131, 585] on button "MAS DETALLES" at bounding box center [1122, 580] width 68 height 18
